Goal: Information Seeking & Learning: Learn about a topic

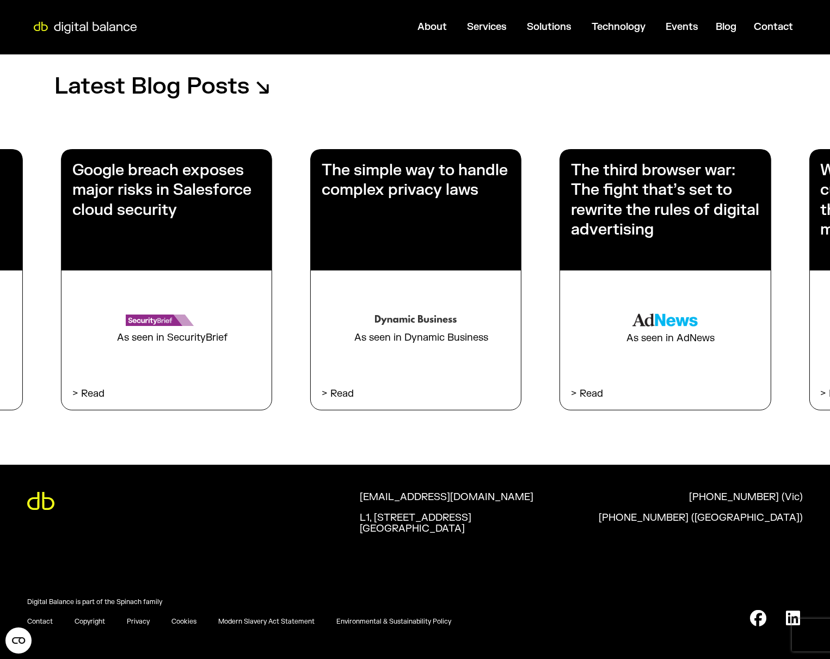
scroll to position [1873, 0]
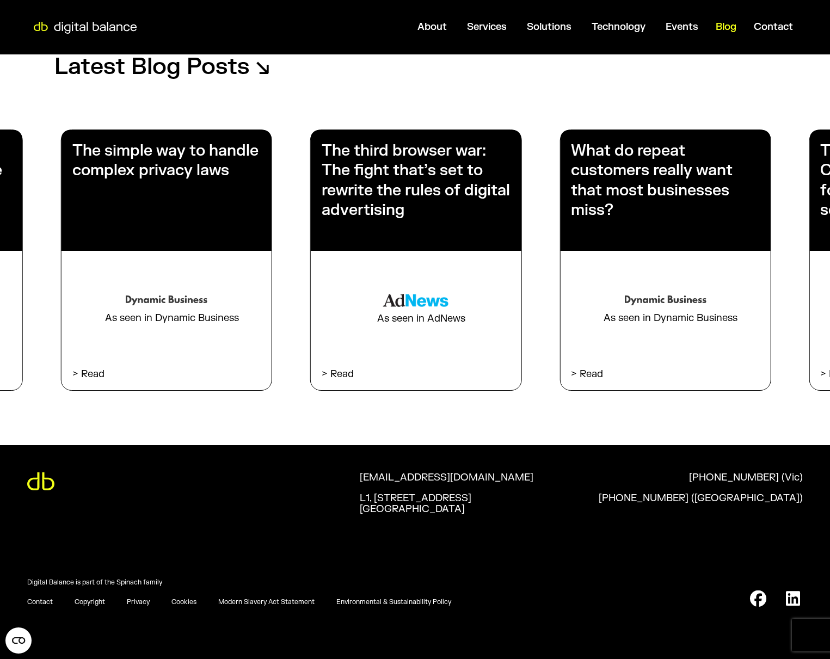
click at [718, 28] on span "Blog" at bounding box center [726, 27] width 21 height 13
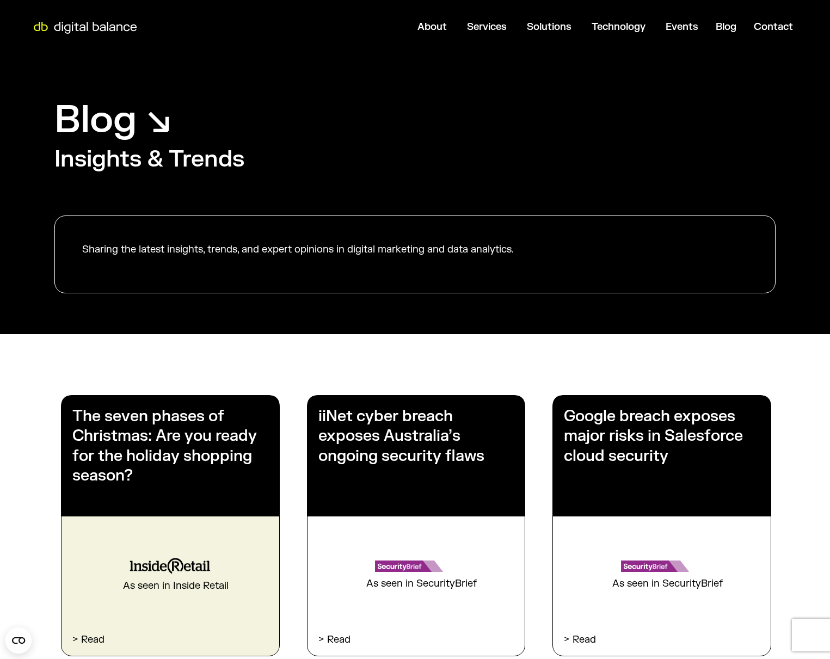
click at [195, 472] on h3 "The seven phases of Christmas: Are you ready for the holiday shopping season?" at bounding box center [170, 446] width 196 height 79
